Goal: Transaction & Acquisition: Purchase product/service

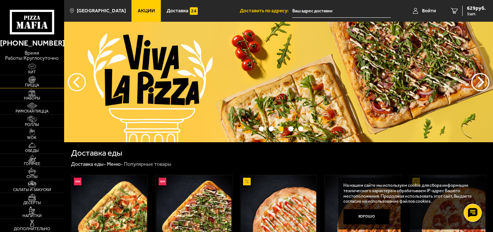
click at [32, 84] on span "Пицца" at bounding box center [32, 85] width 64 height 4
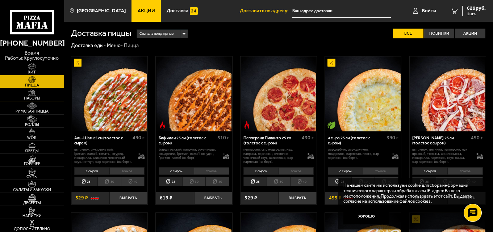
click at [40, 95] on img at bounding box center [32, 92] width 20 height 7
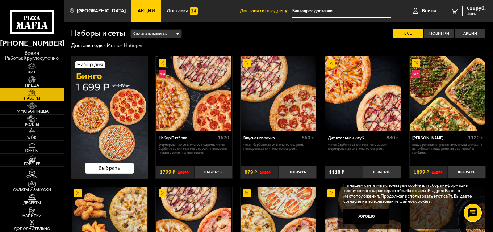
click at [121, 106] on img at bounding box center [109, 117] width 77 height 123
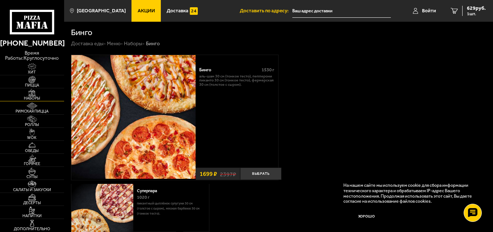
click at [30, 97] on span "Наборы" at bounding box center [32, 98] width 64 height 4
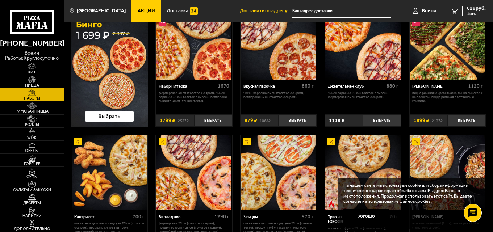
scroll to position [145, 0]
